Goal: Transaction & Acquisition: Purchase product/service

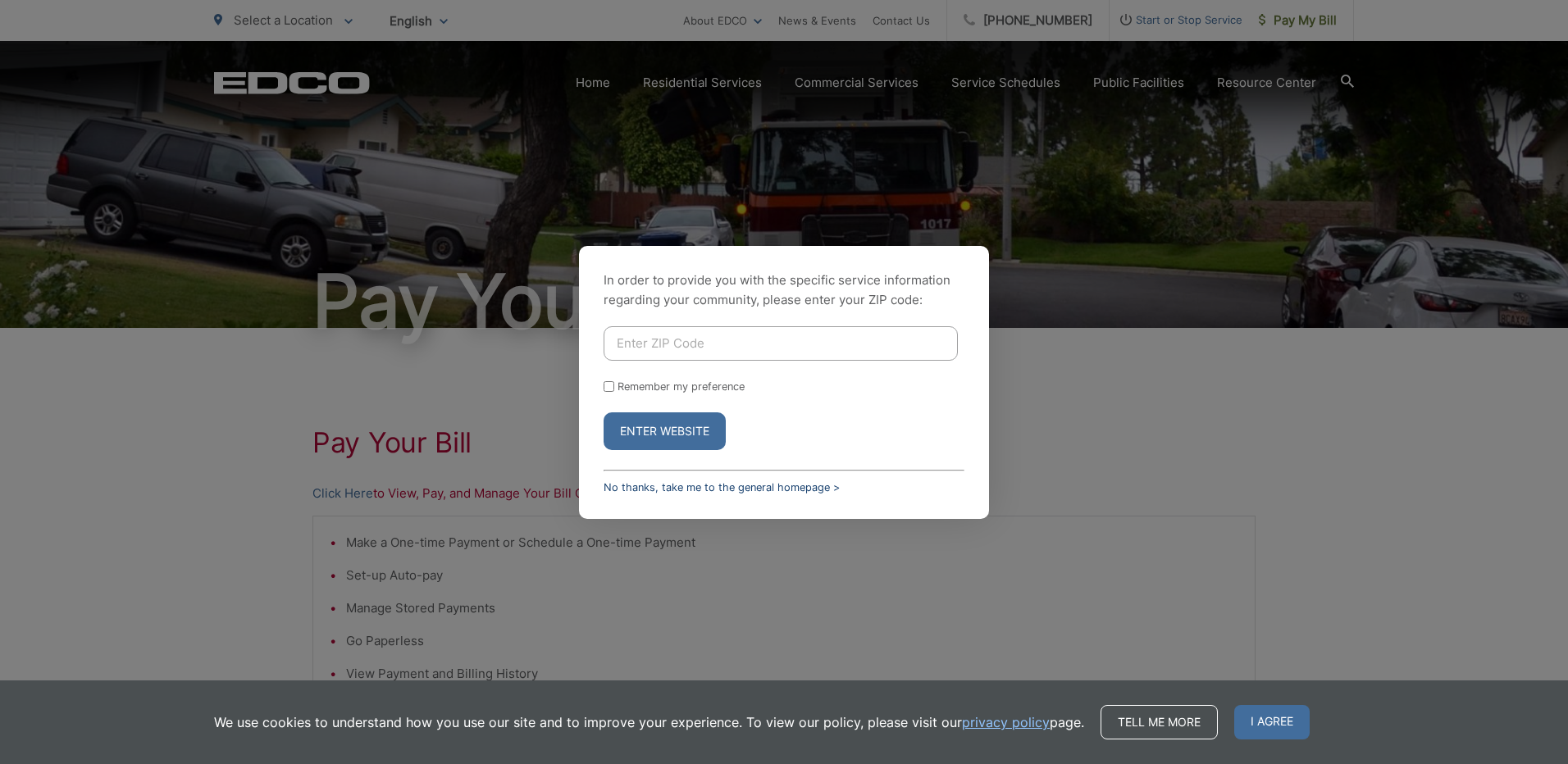
click at [740, 488] on link "No thanks, take me to the general homepage >" at bounding box center [722, 487] width 237 height 12
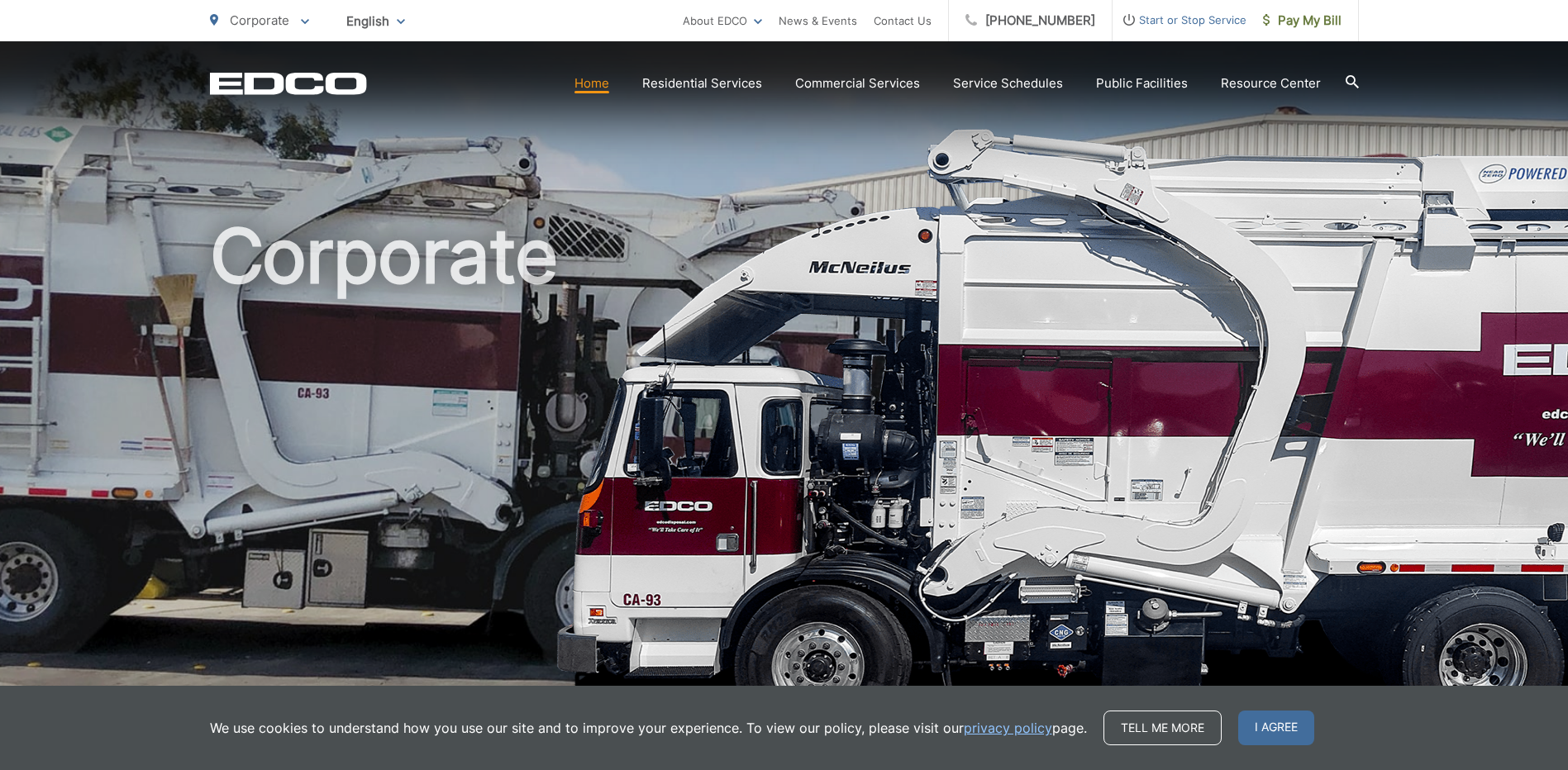
click at [1208, 22] on span "Start or Stop Service" at bounding box center [1179, 19] width 134 height 19
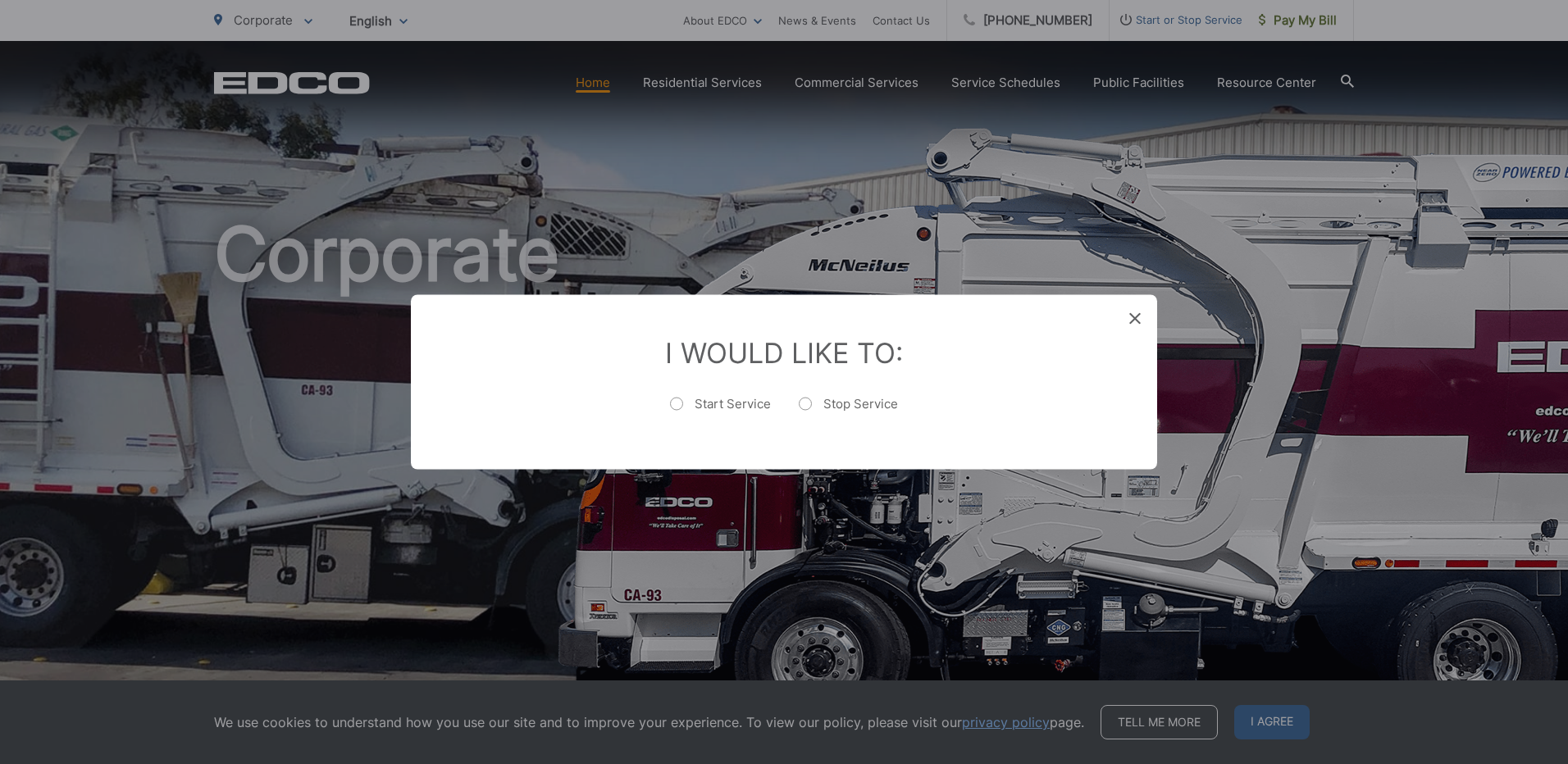
click at [1146, 317] on div "I Would Like To: Start Service Stop Service" at bounding box center [784, 383] width 747 height 175
click at [1128, 319] on div "I Would Like To: Start Service Stop Service" at bounding box center [784, 383] width 747 height 175
click at [1132, 319] on icon at bounding box center [1135, 318] width 11 height 11
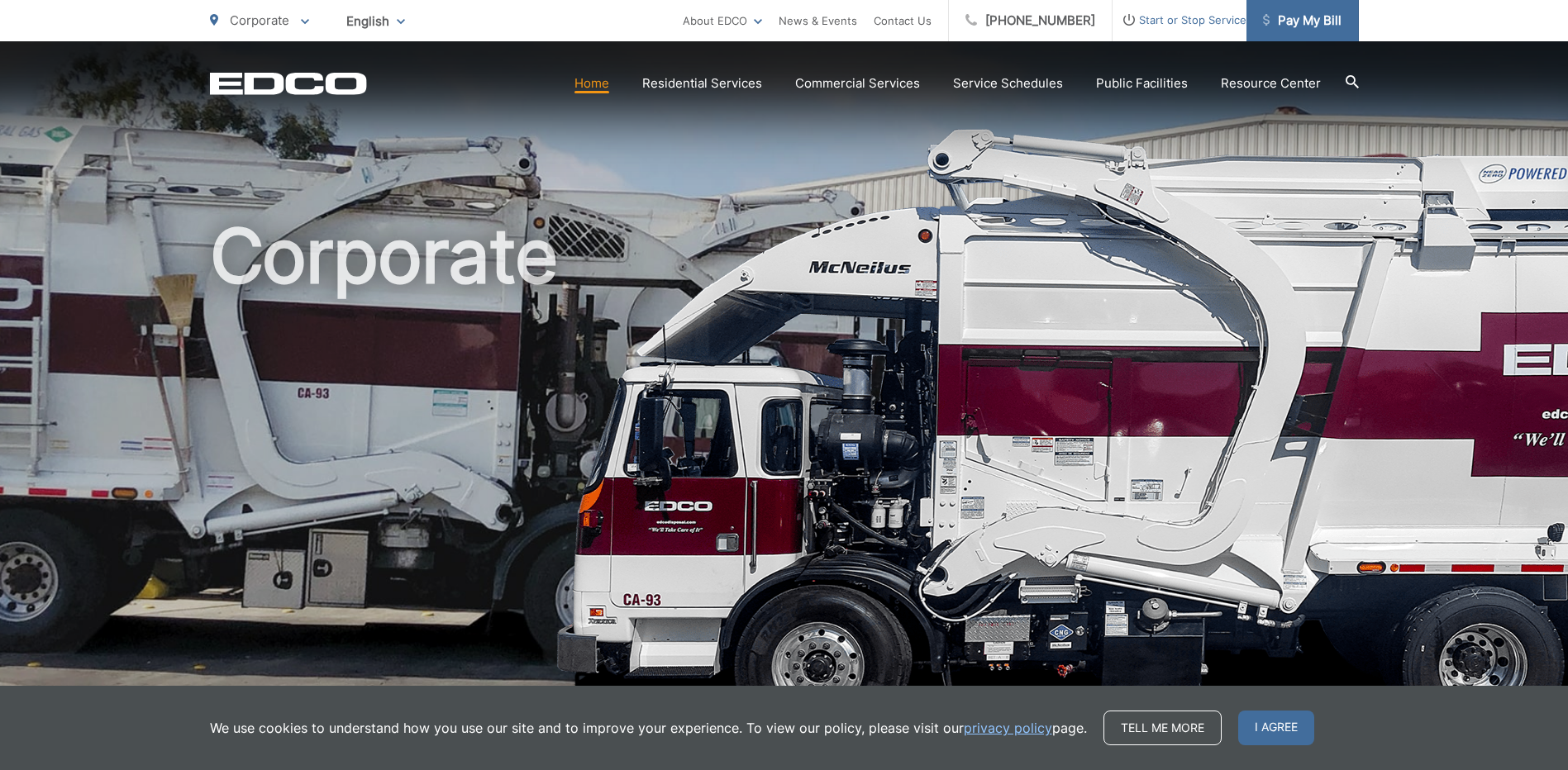
click at [1306, 24] on span "Pay My Bill" at bounding box center [1302, 20] width 79 height 19
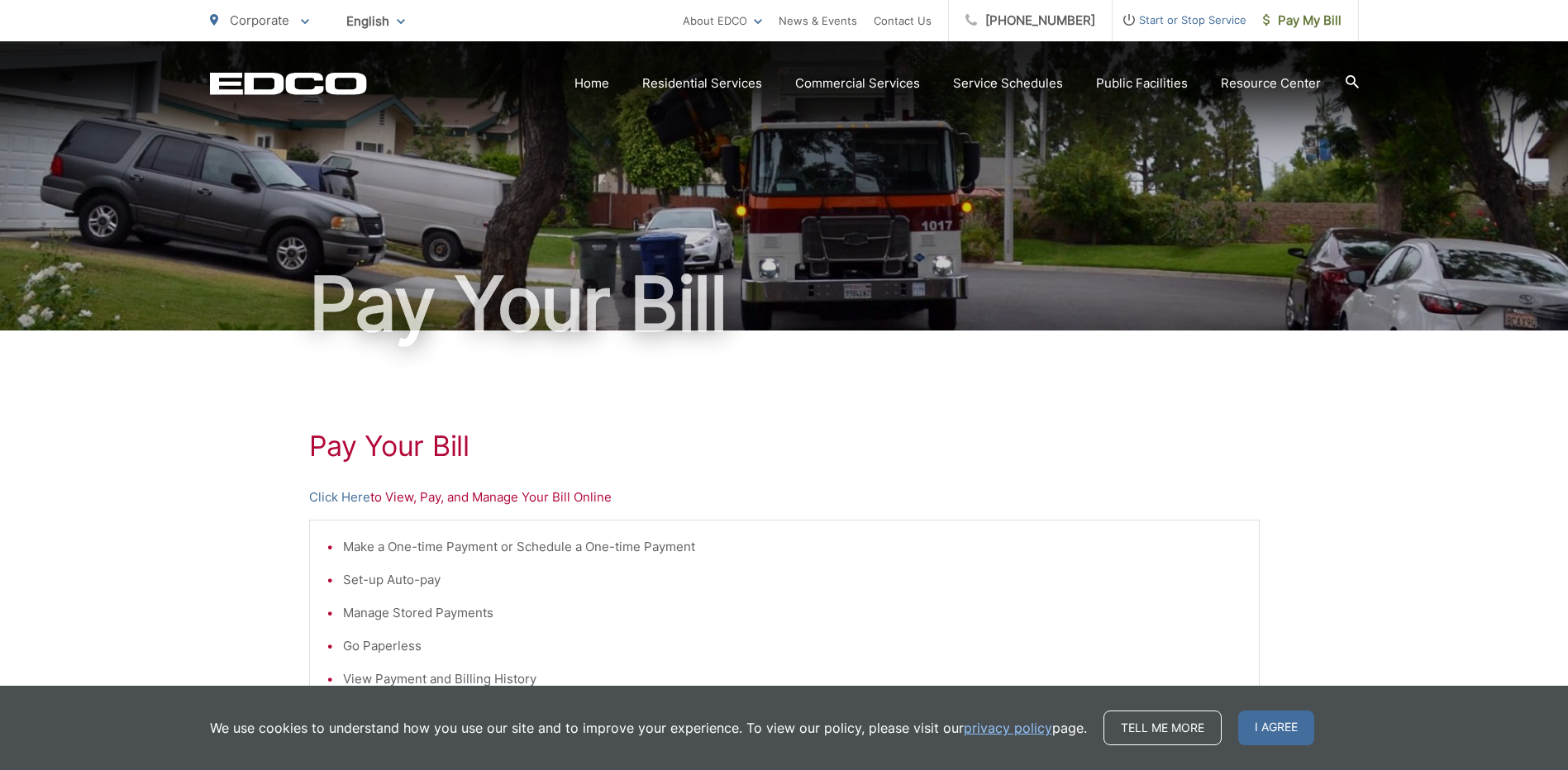
click at [418, 500] on p "Click Here to View, Pay, and Manage Your Bill Online" at bounding box center [784, 497] width 951 height 19
click at [359, 500] on link "Click Here" at bounding box center [340, 497] width 61 height 19
